Goal: Information Seeking & Learning: Answer question/provide support

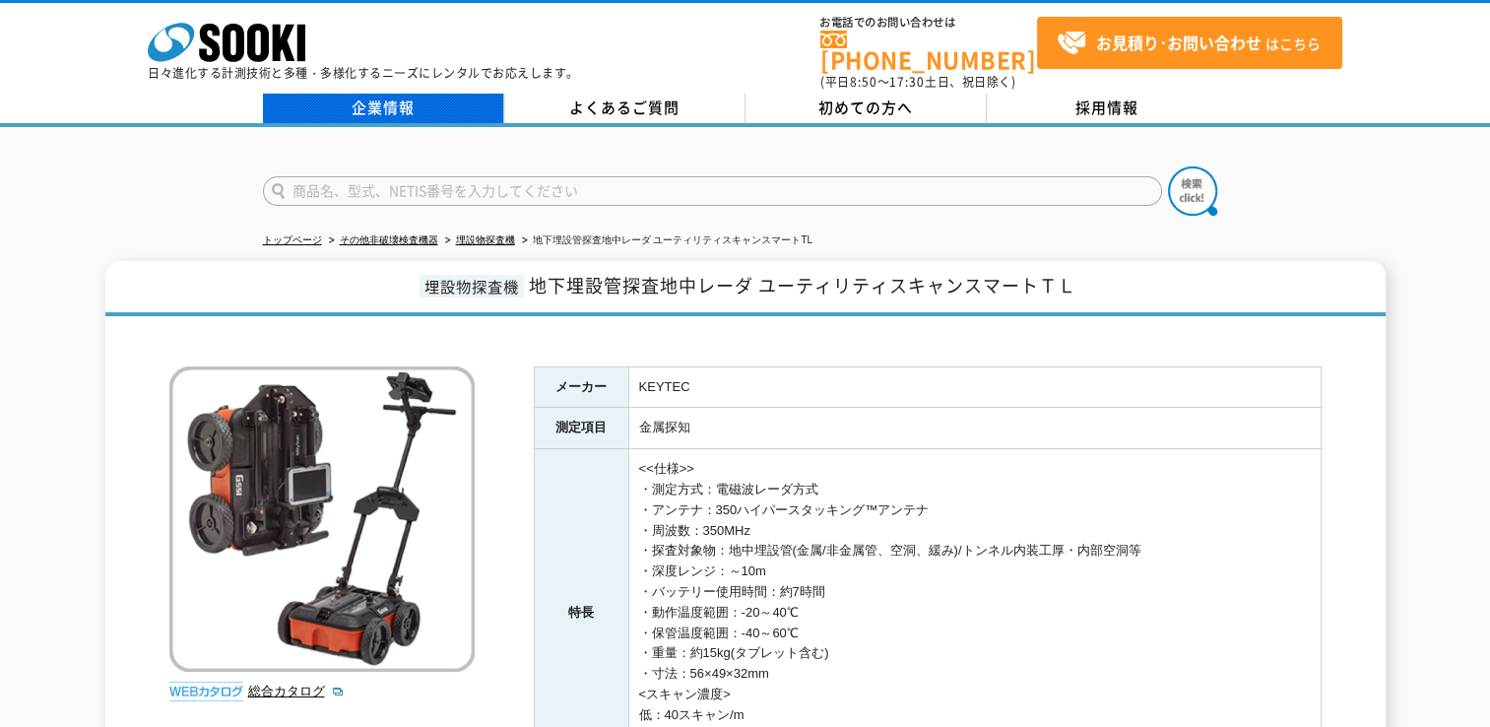
click at [397, 96] on link "企業情報" at bounding box center [383, 109] width 241 height 30
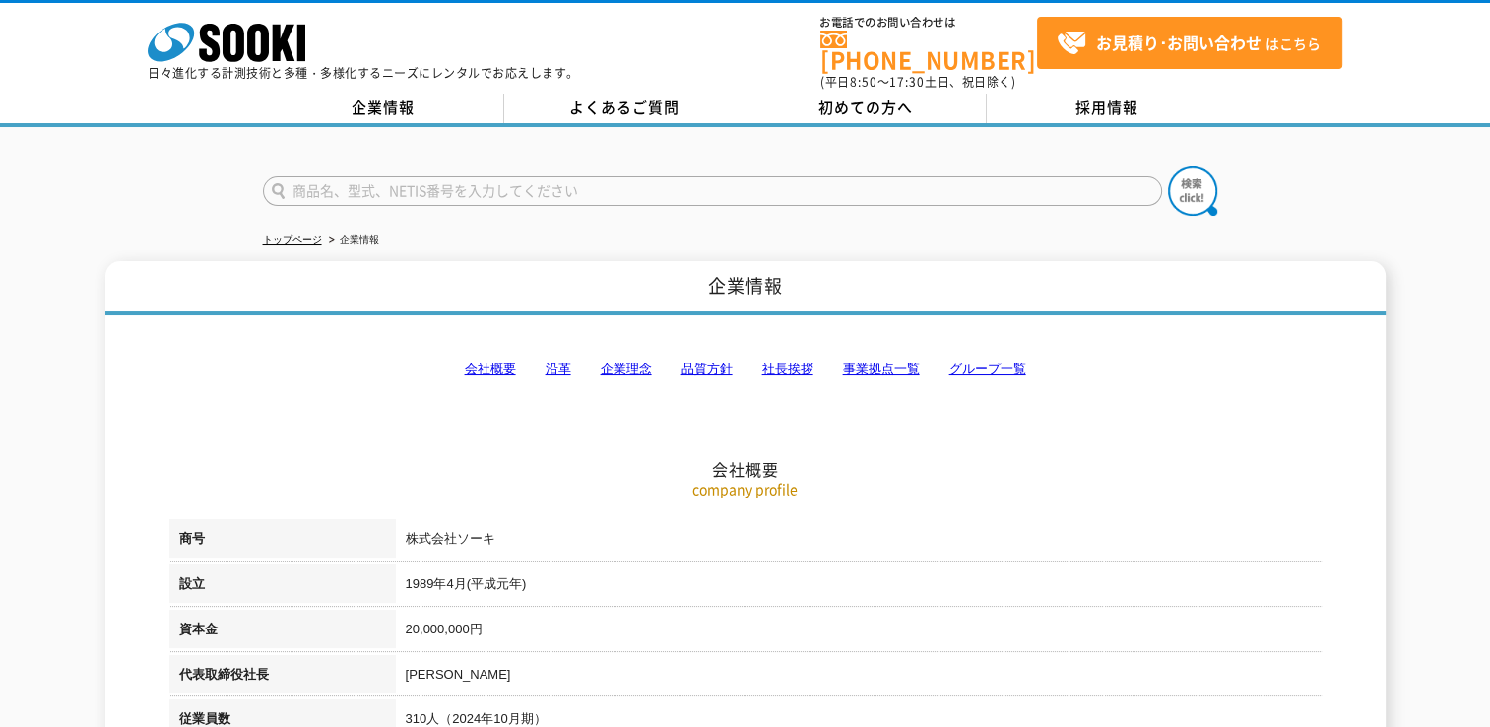
click at [624, 111] on div "企業情報 よくあるご質問 初めての方へ 採用情報" at bounding box center [745, 110] width 1490 height 33
click at [627, 94] on link "よくあるご質問" at bounding box center [624, 109] width 241 height 30
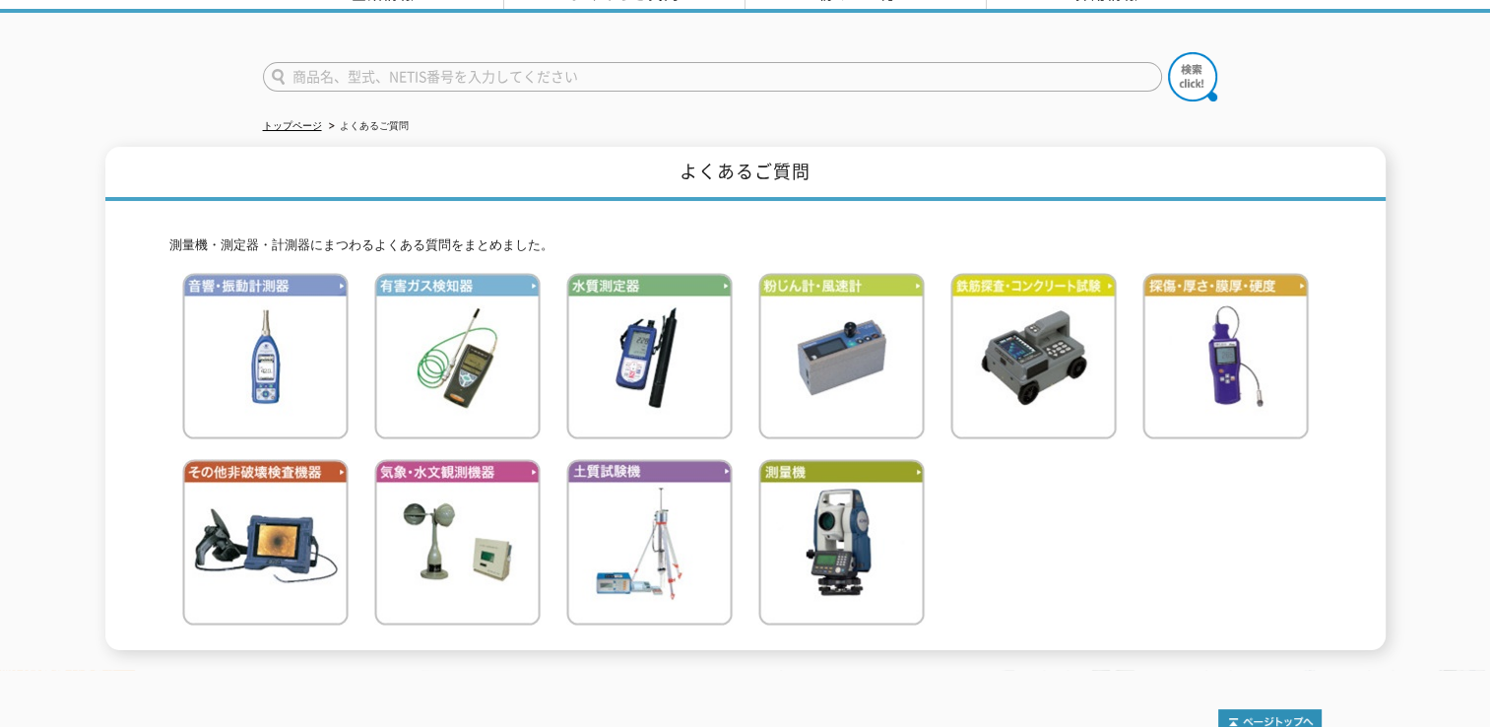
scroll to position [197, 0]
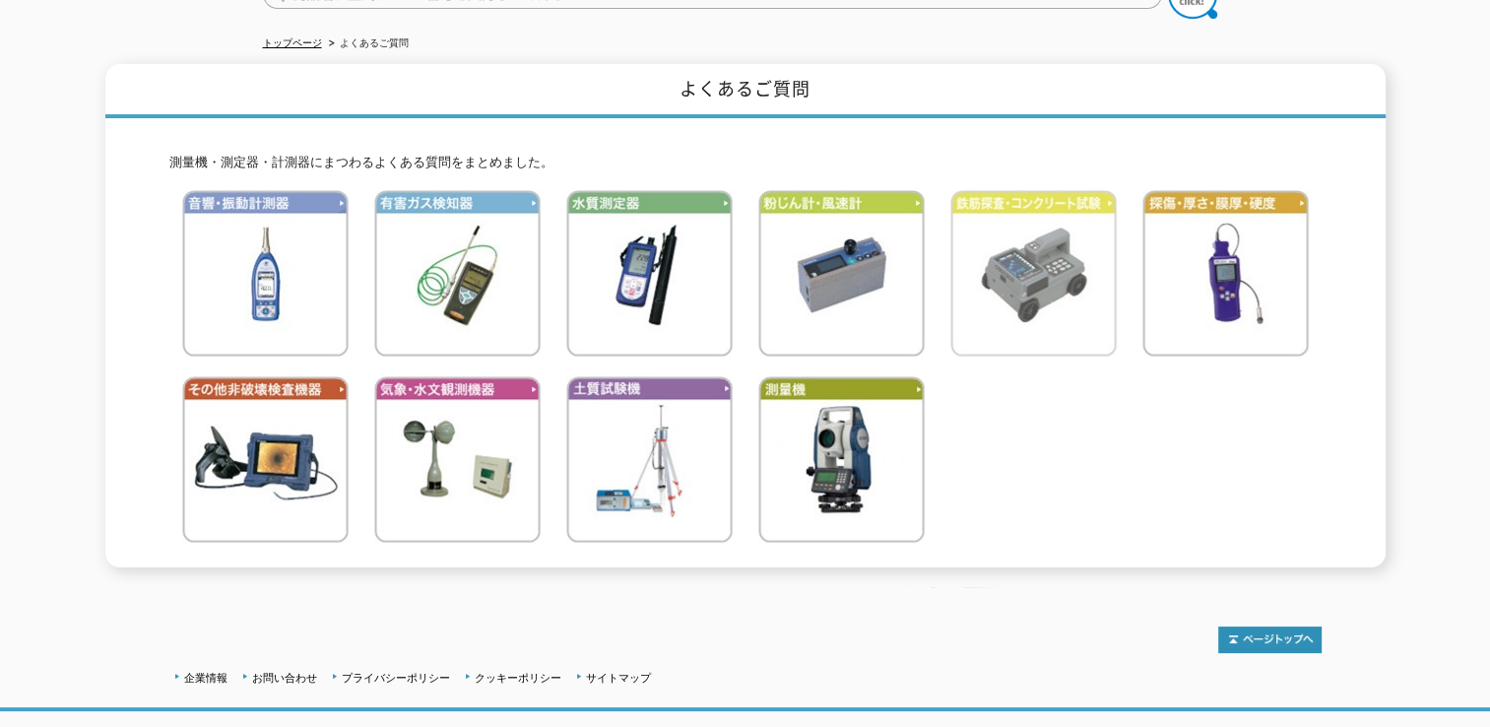
click at [1062, 265] on img at bounding box center [1033, 273] width 166 height 166
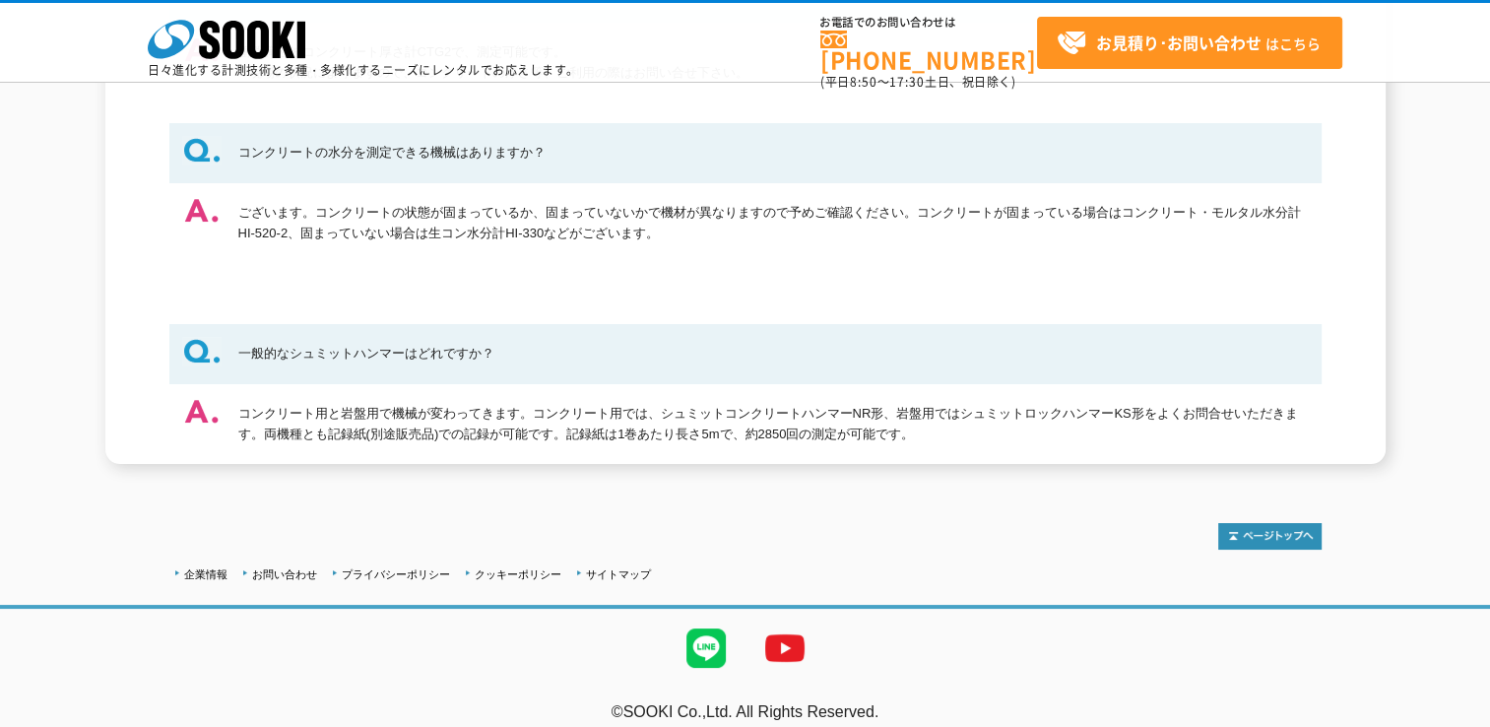
scroll to position [492, 0]
